Goal: Information Seeking & Learning: Learn about a topic

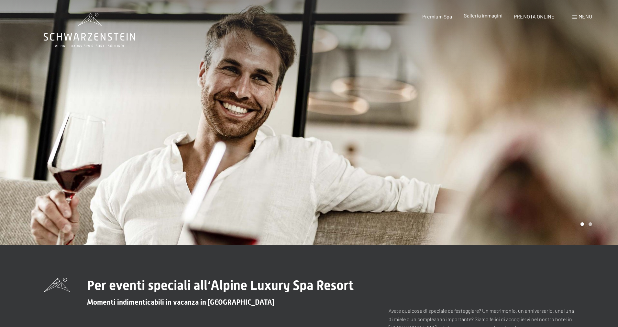
click at [468, 17] on span "Galleria immagini" at bounding box center [483, 15] width 39 height 6
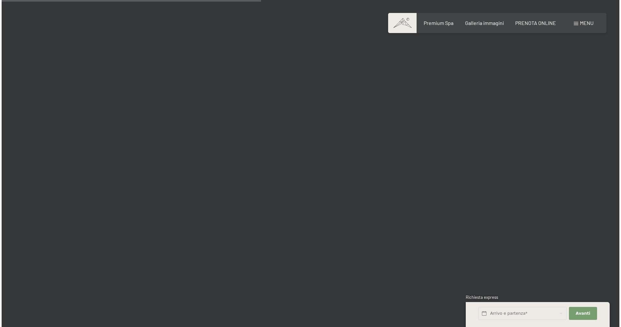
scroll to position [3430, 0]
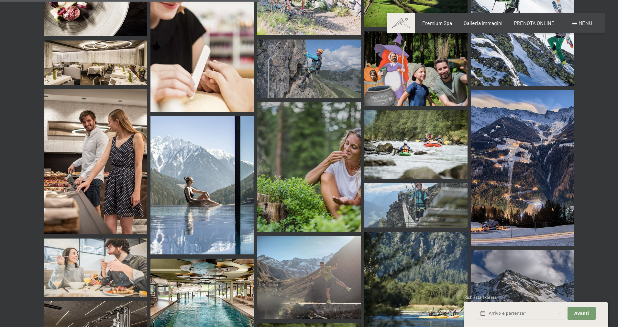
click at [578, 22] on div "Menu" at bounding box center [582, 22] width 20 height 7
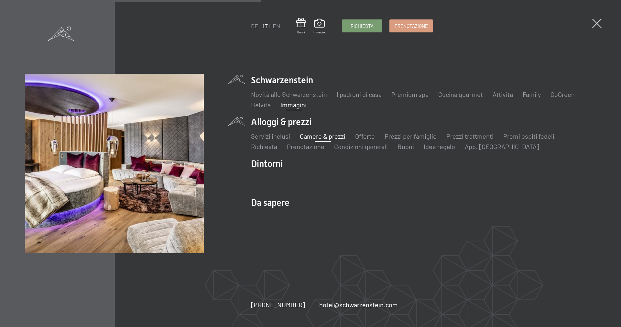
click at [315, 134] on link "Camere & prezzi" at bounding box center [323, 136] width 46 height 8
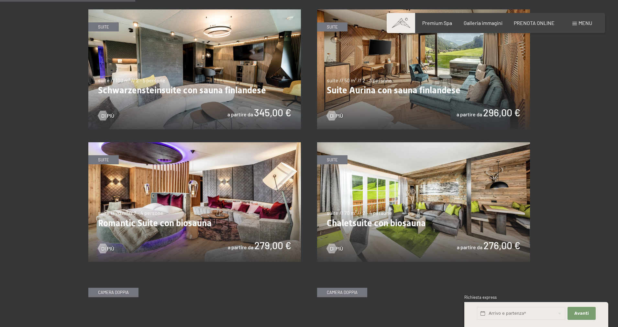
scroll to position [453, 0]
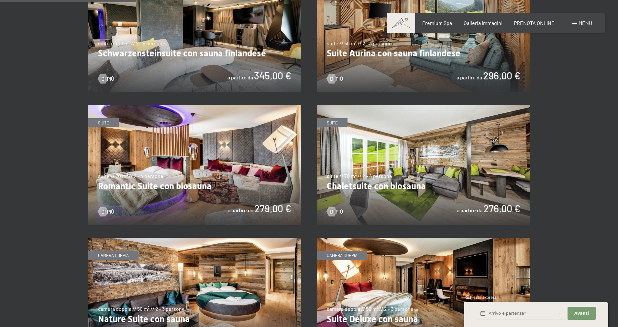
click at [400, 71] on img at bounding box center [423, 32] width 213 height 120
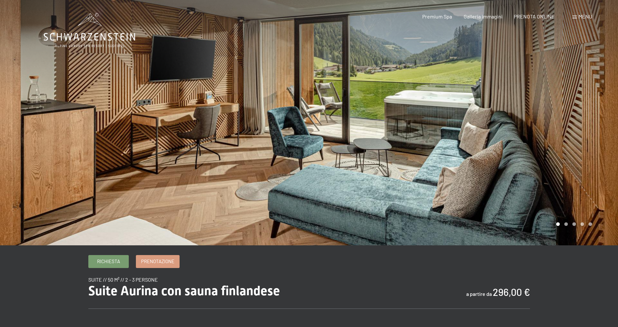
click at [565, 128] on div at bounding box center [463, 122] width 309 height 245
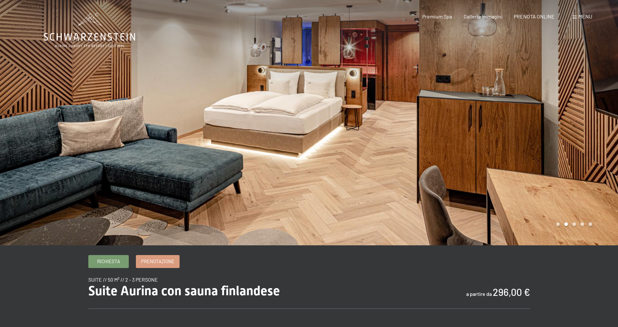
click at [565, 128] on div at bounding box center [463, 122] width 309 height 245
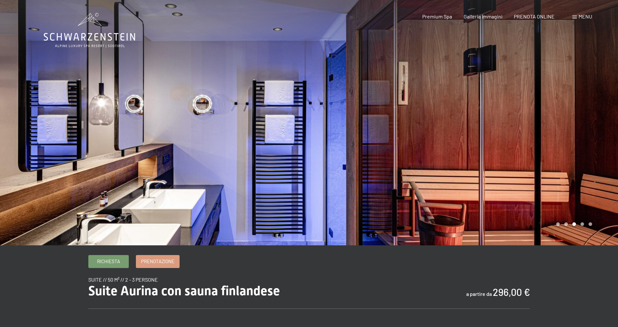
click at [560, 128] on div at bounding box center [463, 122] width 309 height 245
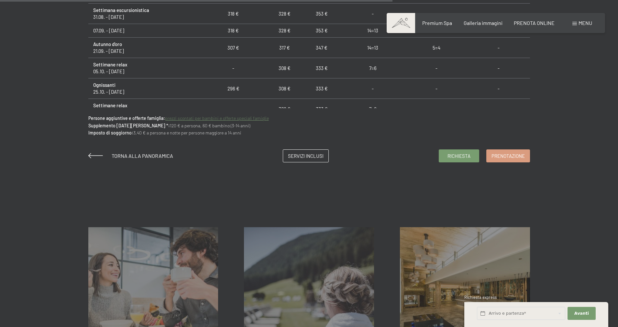
scroll to position [518, 0]
